Goal: Task Accomplishment & Management: Manage account settings

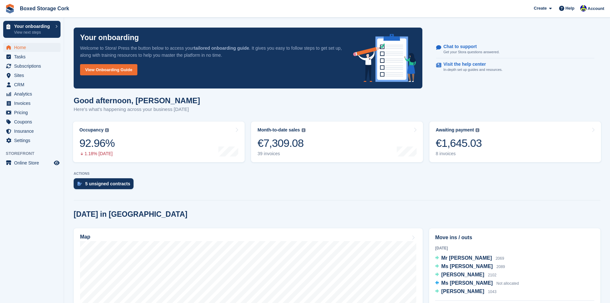
scroll to position [128, 0]
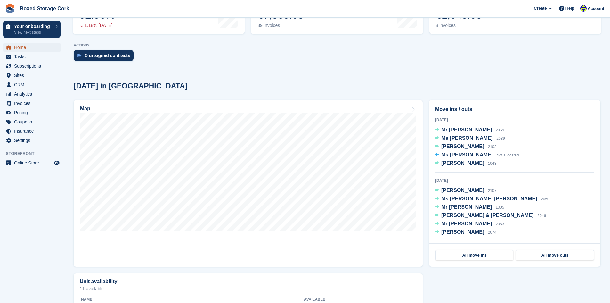
click at [22, 46] on span "Home" at bounding box center [33, 47] width 38 height 9
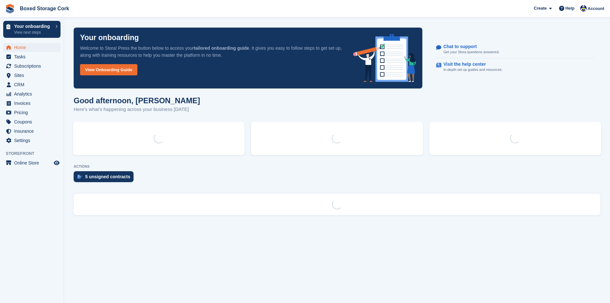
scroll to position [0, 0]
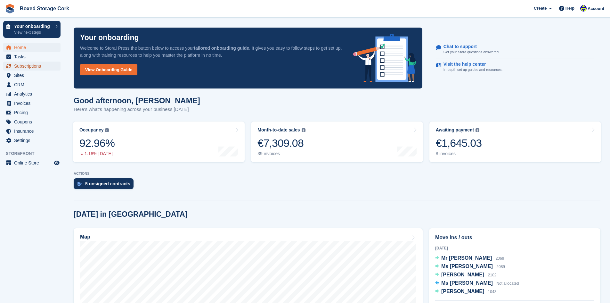
click at [31, 65] on span "Subscriptions" at bounding box center [33, 66] width 38 height 9
